Goal: Find specific page/section: Find specific page/section

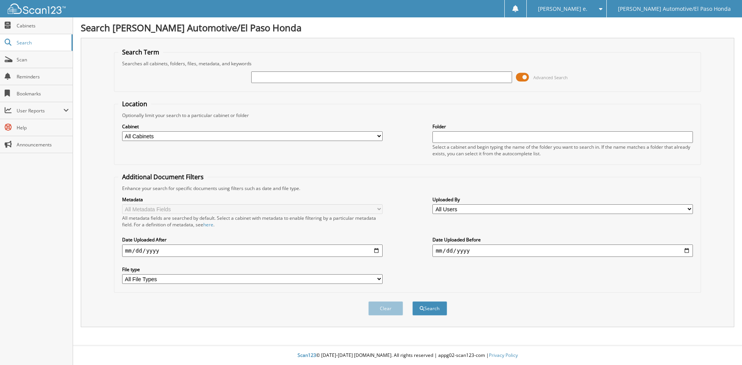
click at [290, 76] on input "text" at bounding box center [381, 78] width 261 height 12
type input "51763B"
click at [428, 310] on button "Search" at bounding box center [430, 309] width 35 height 14
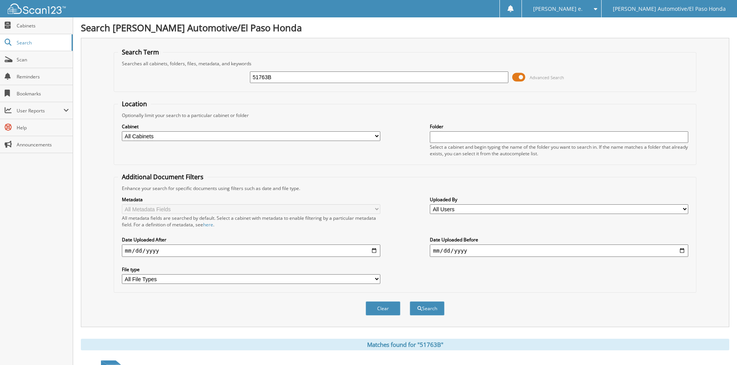
scroll to position [110, 0]
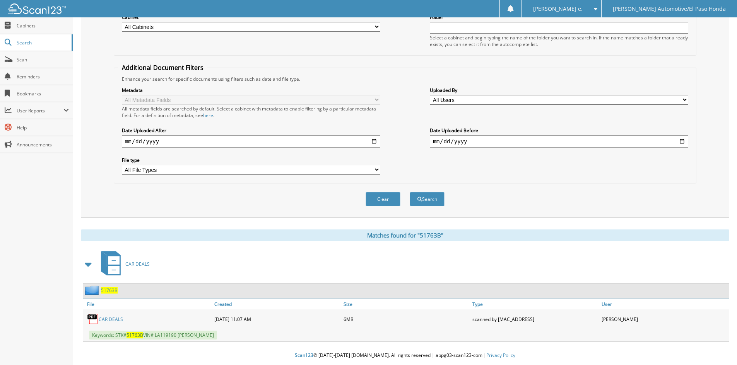
click at [105, 291] on span "51763B" at bounding box center [109, 290] width 17 height 7
